Goal: Feedback & Contribution: Contribute content

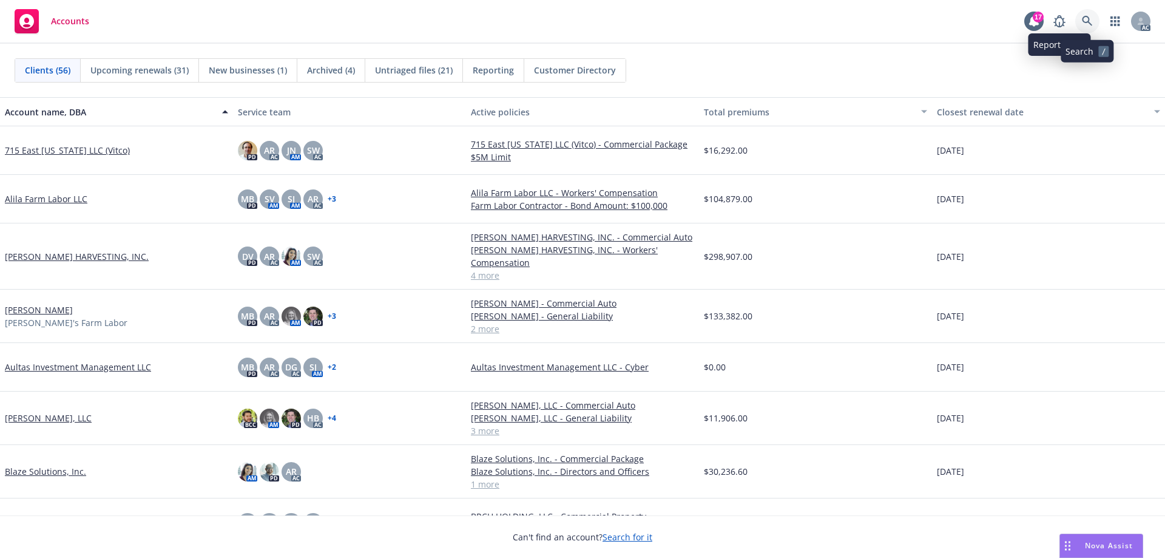
click at [1085, 19] on icon at bounding box center [1087, 21] width 11 height 11
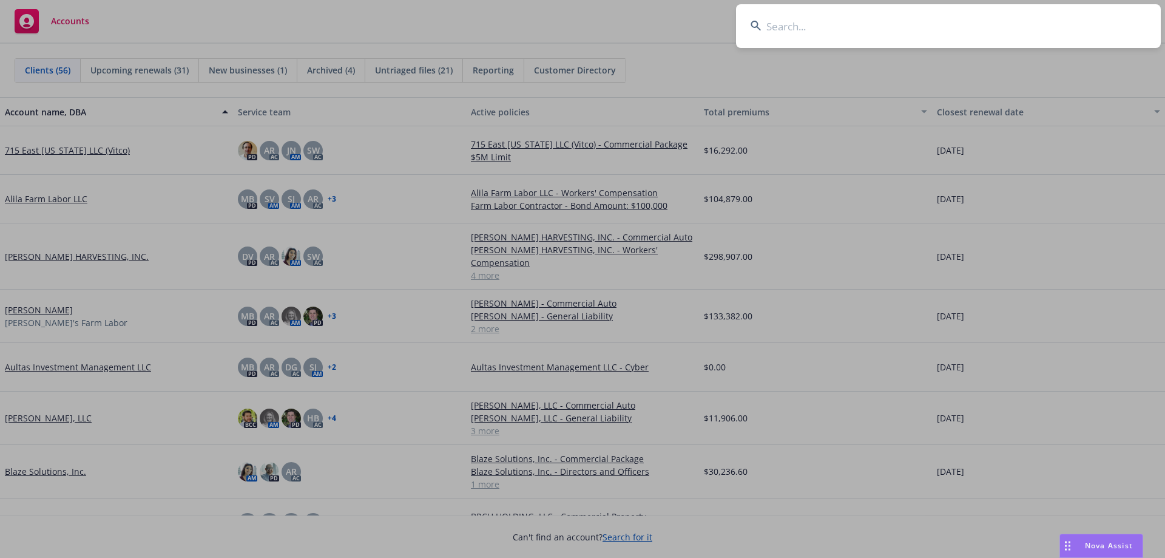
click at [868, 17] on input at bounding box center [948, 26] width 425 height 44
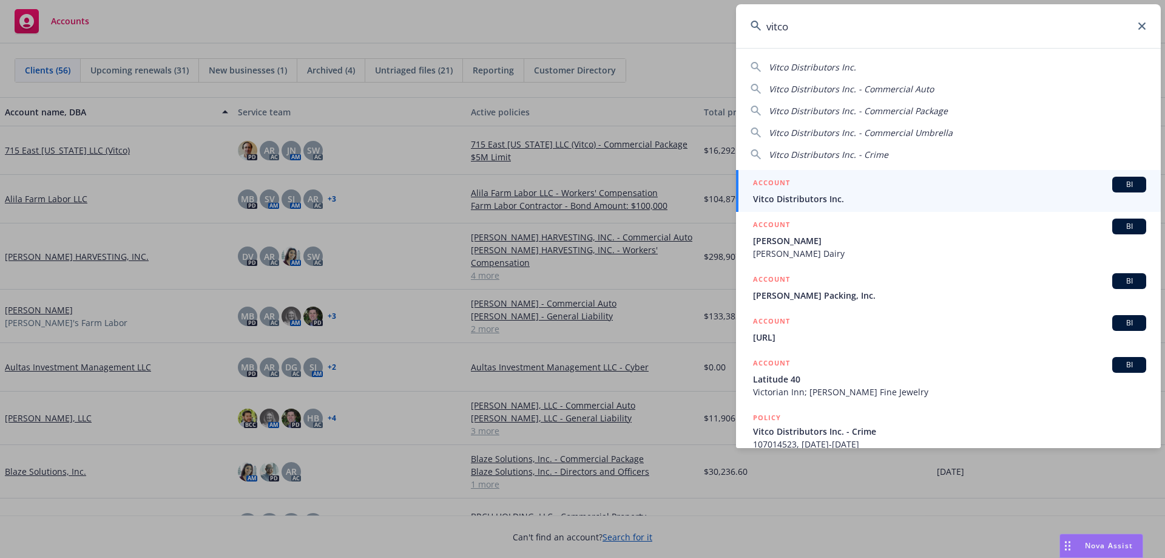
type input "vitco"
click at [829, 187] on div "ACCOUNT BI" at bounding box center [949, 185] width 393 height 16
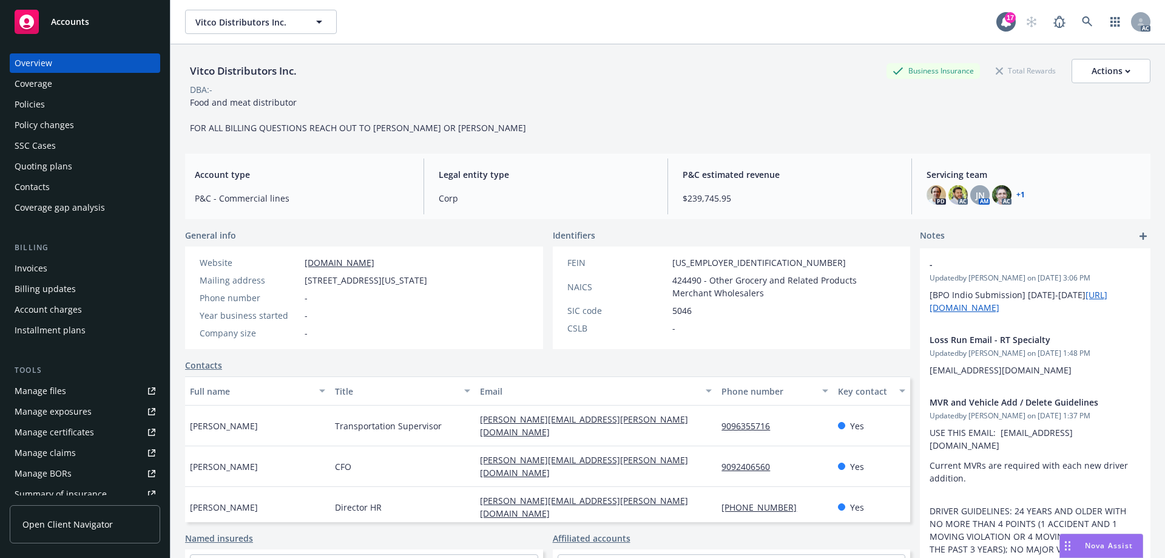
click at [60, 166] on div "Quoting plans" at bounding box center [44, 166] width 58 height 19
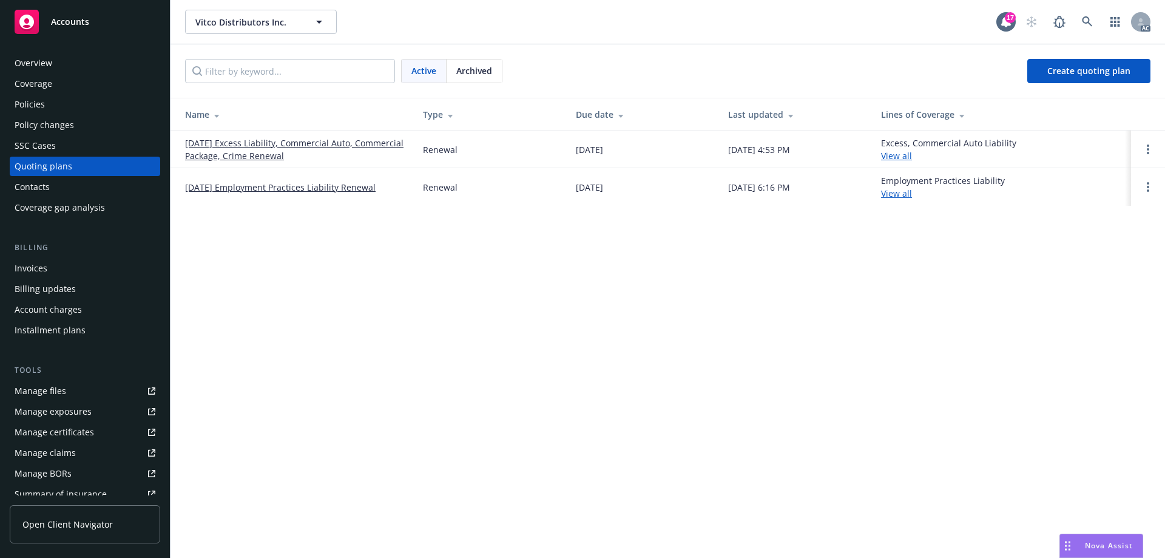
click at [243, 141] on link "[DATE] Excess Liability, Commercial Auto, Commercial Package, Crime Renewal" at bounding box center [294, 149] width 218 height 25
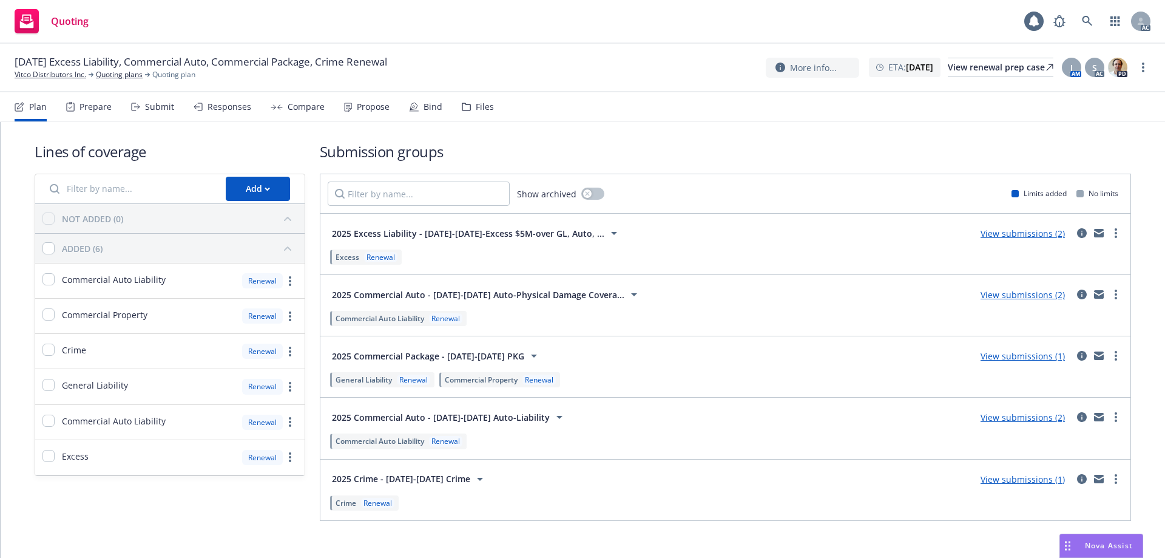
click at [485, 105] on div "Files" at bounding box center [485, 107] width 18 height 10
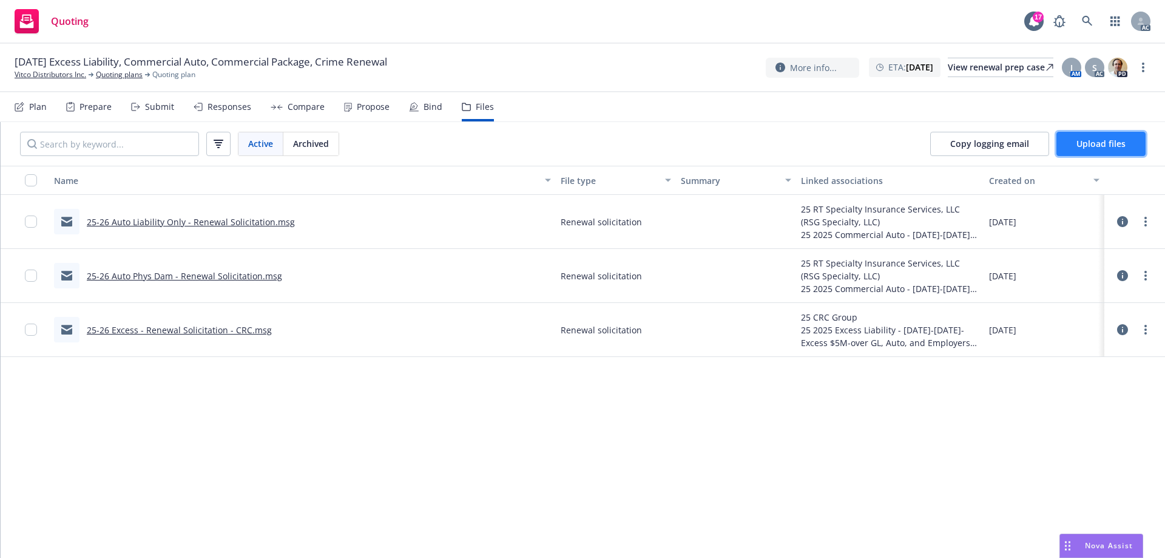
click at [1106, 146] on span "Upload files" at bounding box center [1100, 144] width 49 height 12
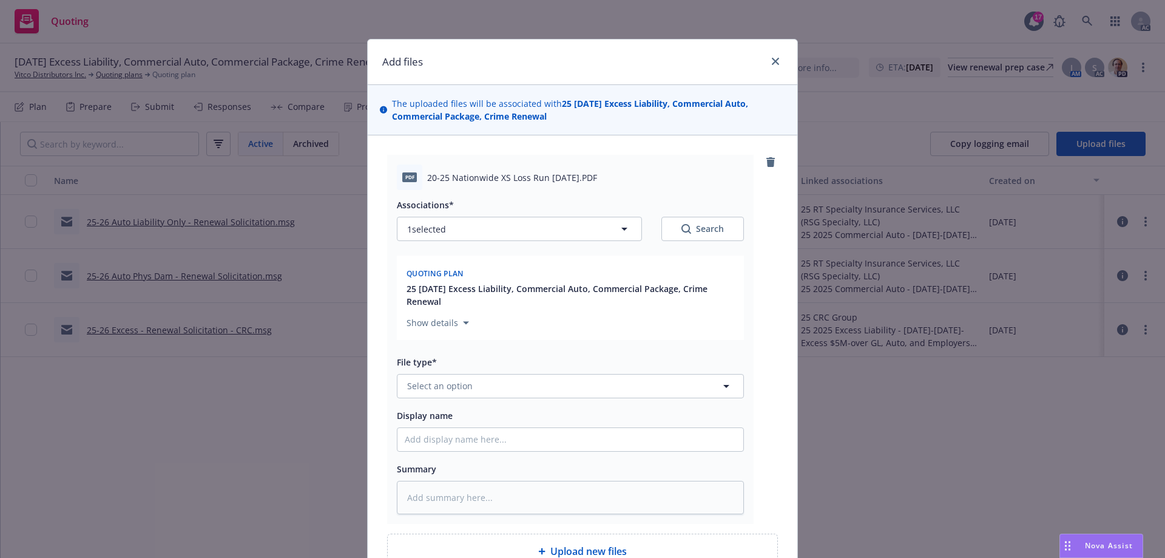
scroll to position [124, 0]
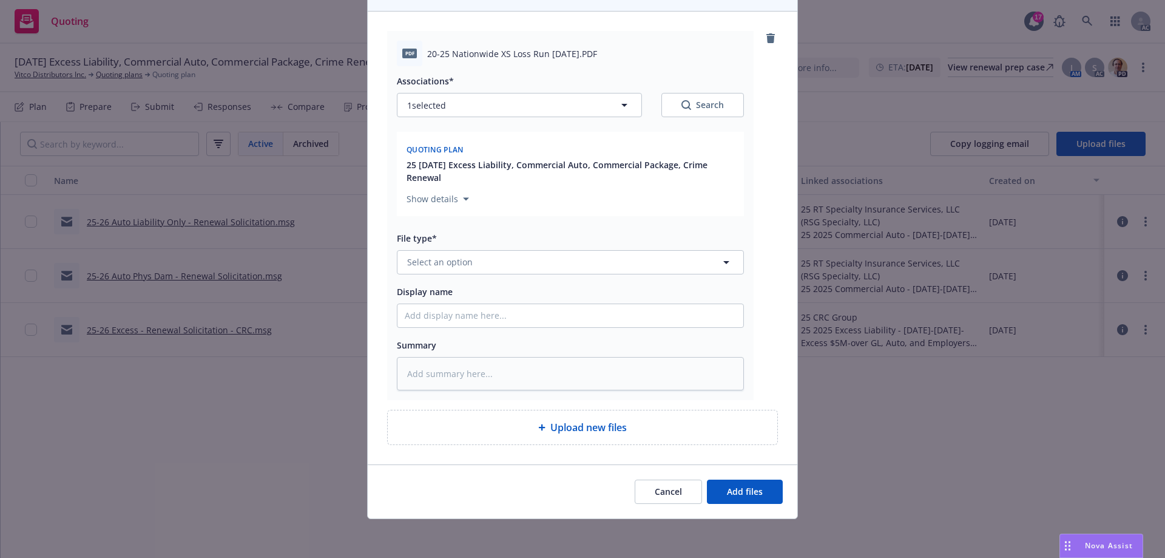
type textarea "x"
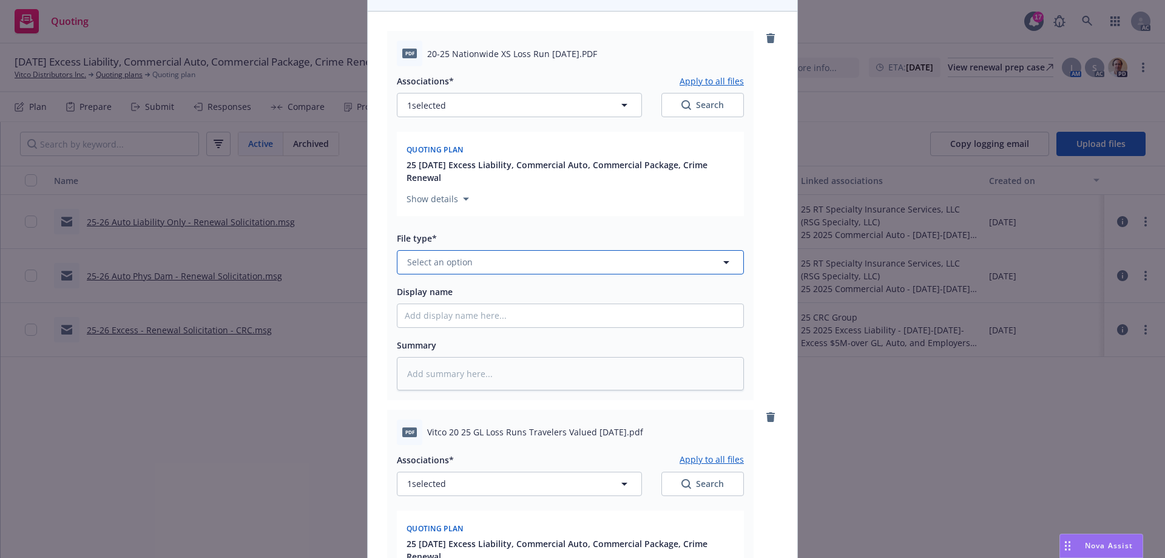
click at [482, 270] on button "Select an option" at bounding box center [570, 262] width 347 height 24
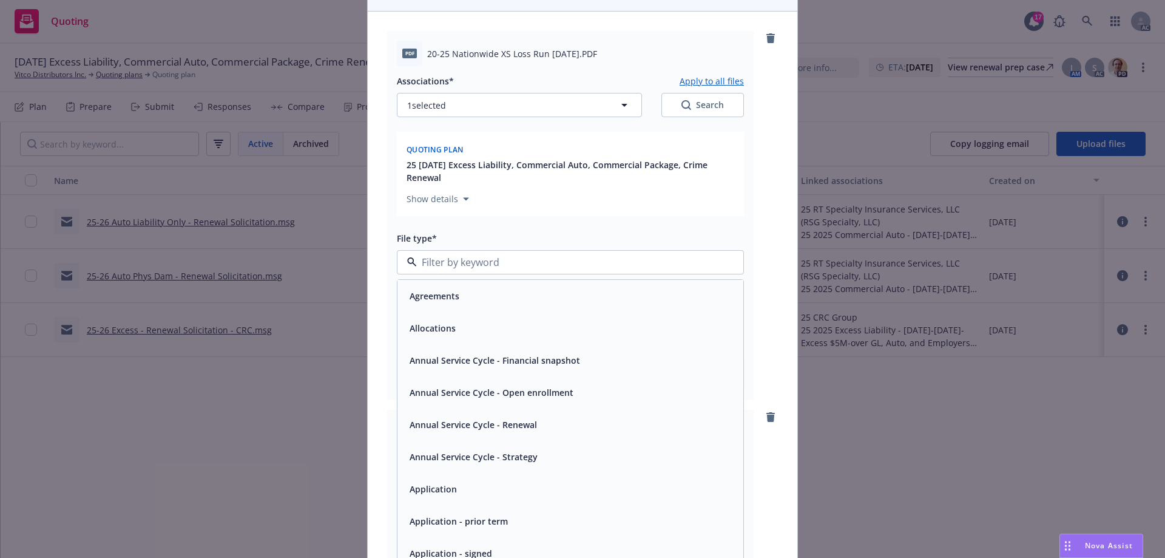
click at [488, 262] on input at bounding box center [568, 262] width 302 height 15
type input "loss"
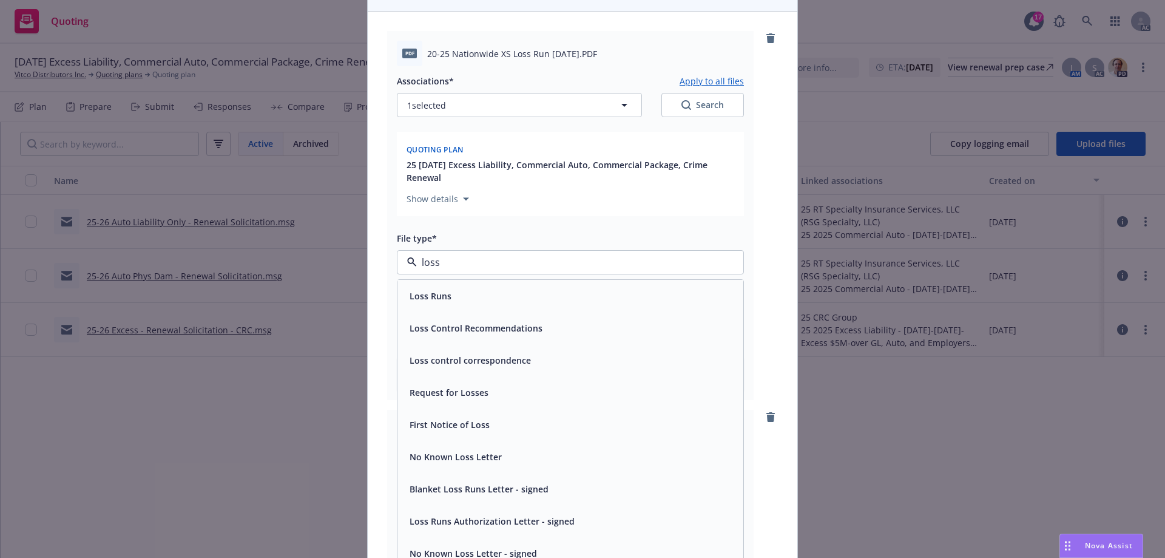
click at [479, 282] on div "Loss Runs" at bounding box center [570, 296] width 346 height 32
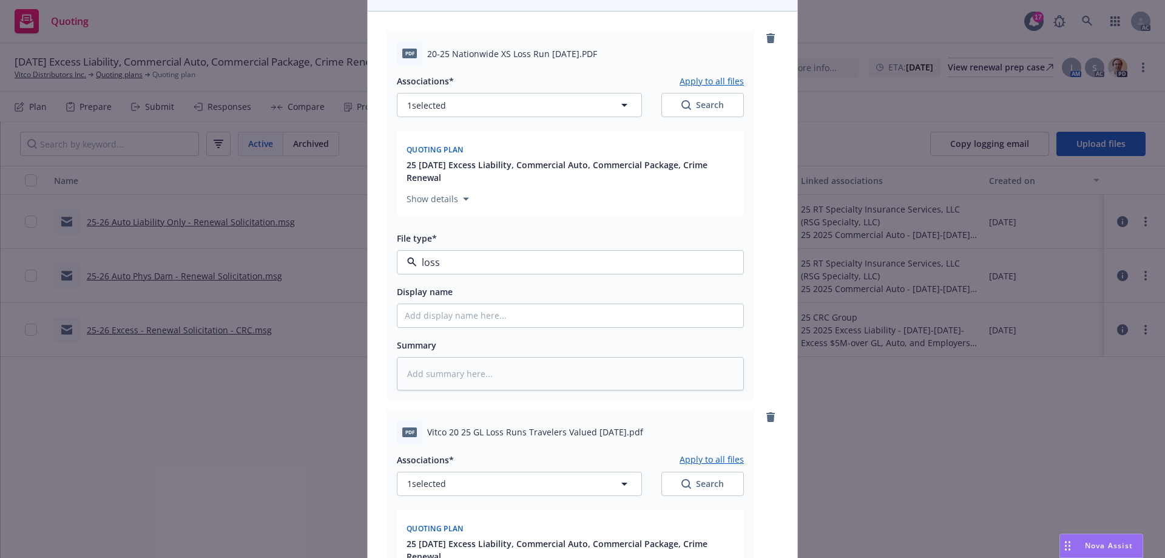
type textarea "x"
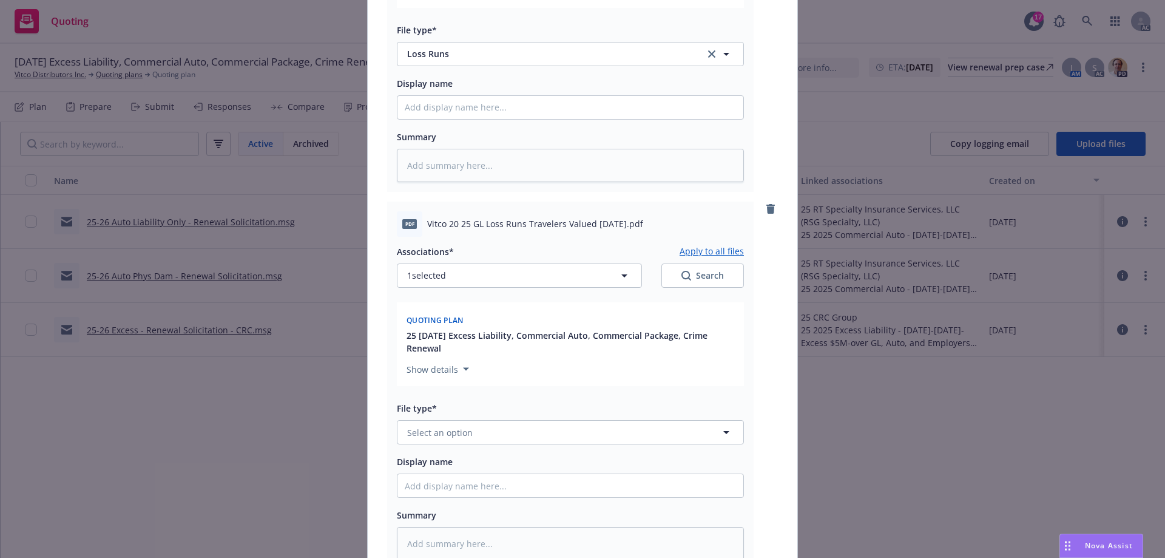
scroll to position [427, 0]
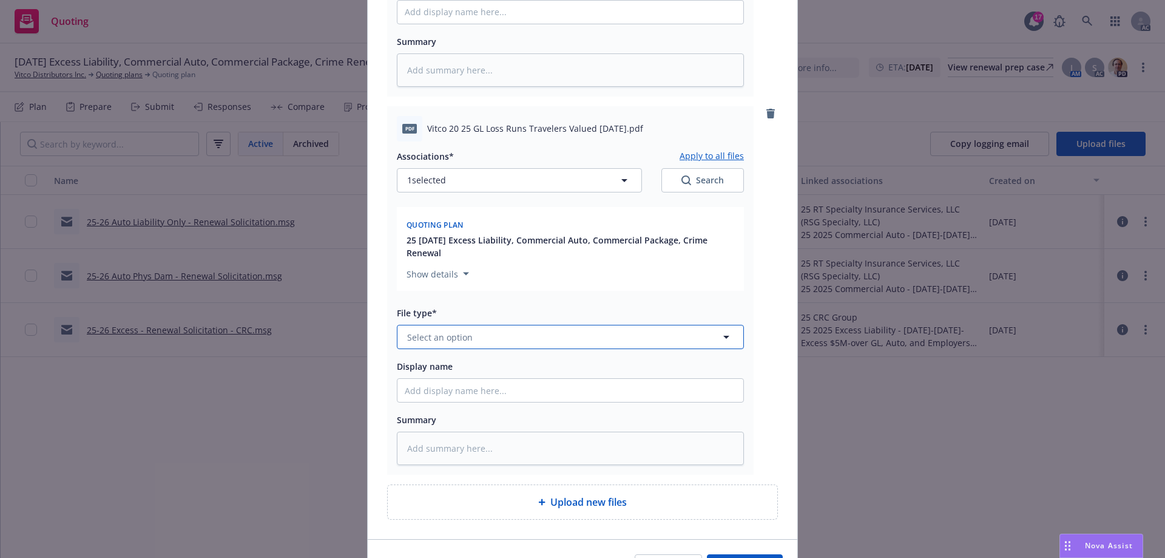
click at [465, 338] on span "Select an option" at bounding box center [440, 337] width 66 height 13
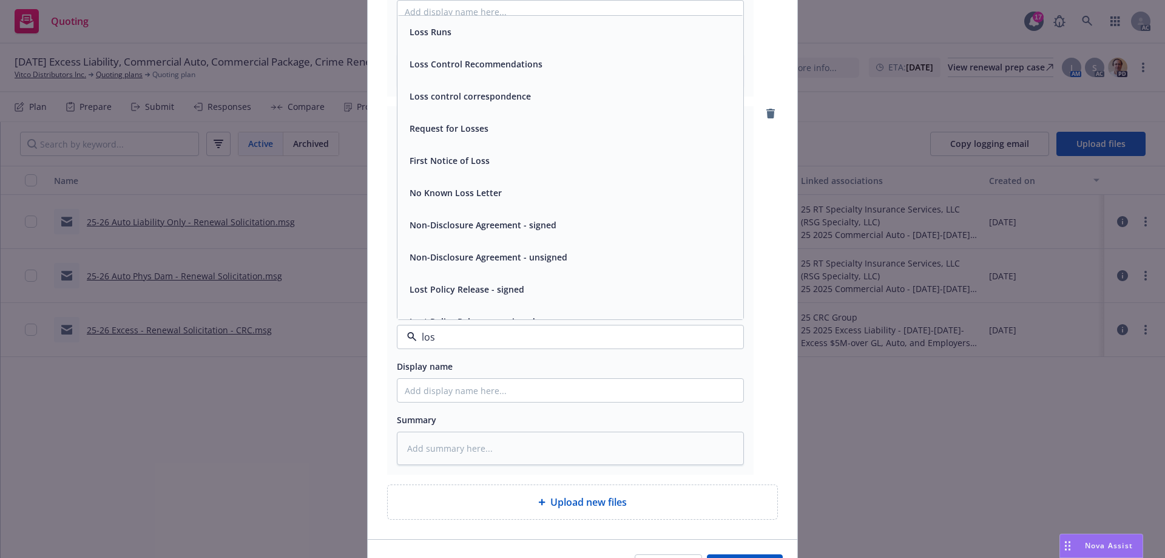
type input "loss"
click at [445, 37] on span "Loss Runs" at bounding box center [431, 31] width 42 height 13
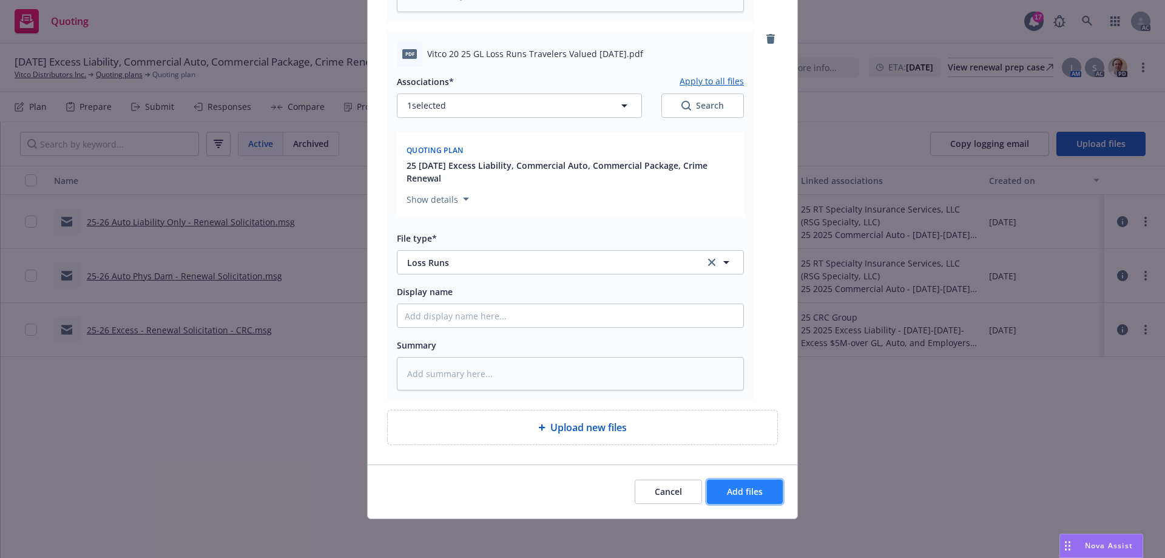
click at [728, 495] on span "Add files" at bounding box center [745, 491] width 36 height 12
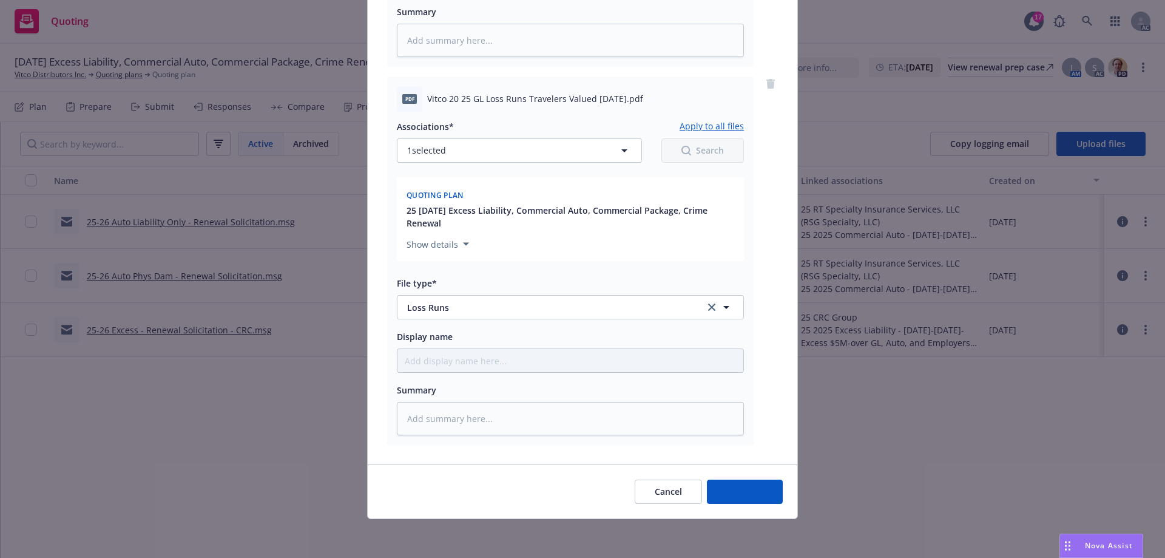
scroll to position [457, 0]
type textarea "x"
